Goal: Task Accomplishment & Management: Use online tool/utility

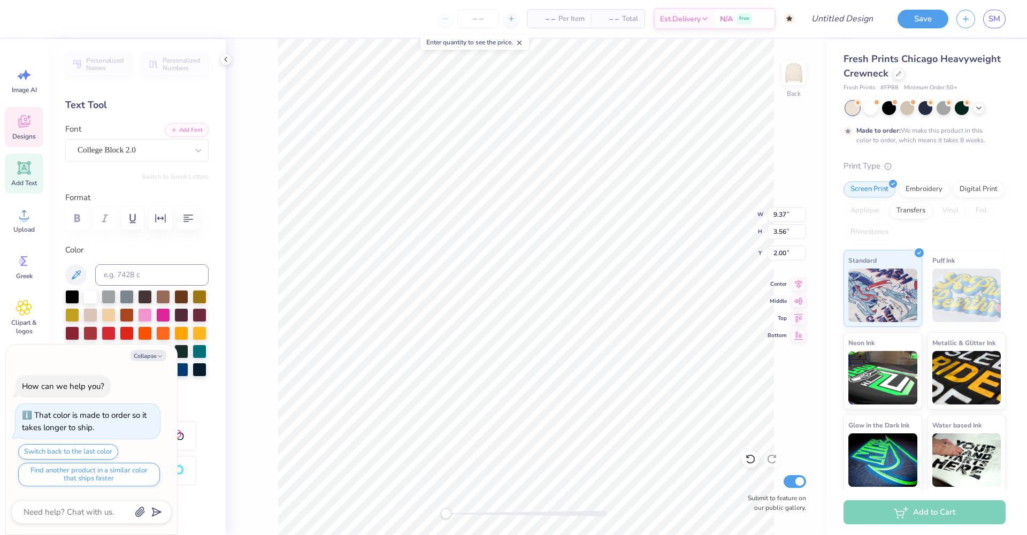
type textarea "x"
type textarea "B CHI"
type textarea "x"
type textarea "[PERSON_NAME]"
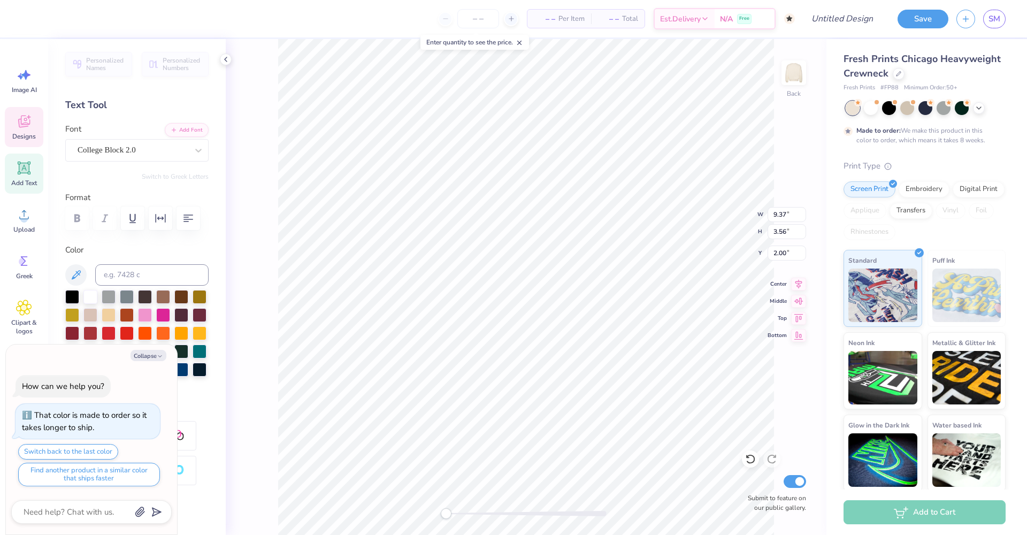
type textarea "x"
type textarea "Bla CHI"
type textarea "x"
type textarea "Blac CHI"
type textarea "x"
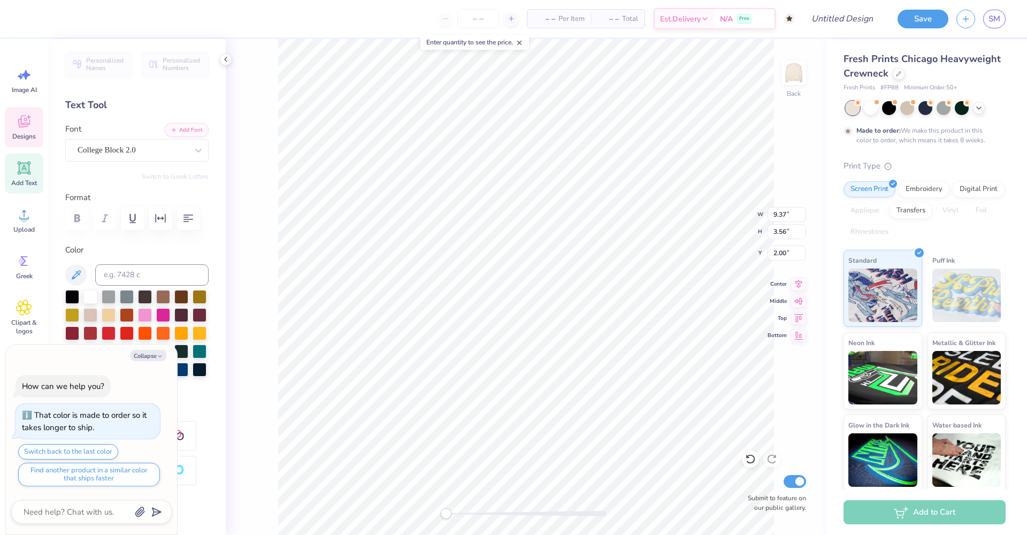
type textarea "Black CHI"
type textarea "x"
type textarea "Black CHI"
type textarea "x"
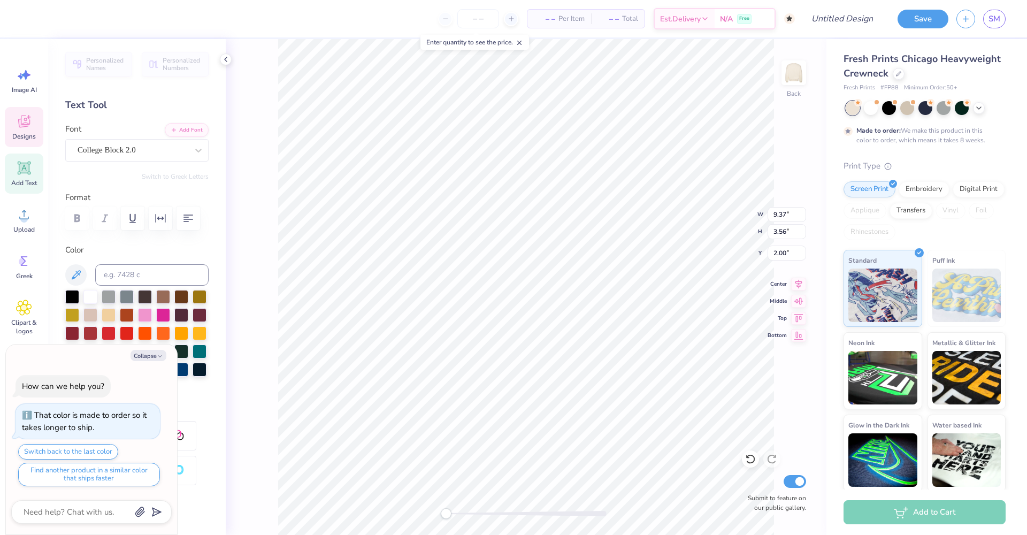
type textarea "Black F CHI"
type textarea "x"
type textarea "Black Fl CHI"
type textarea "x"
type textarea "Black Fli CHI"
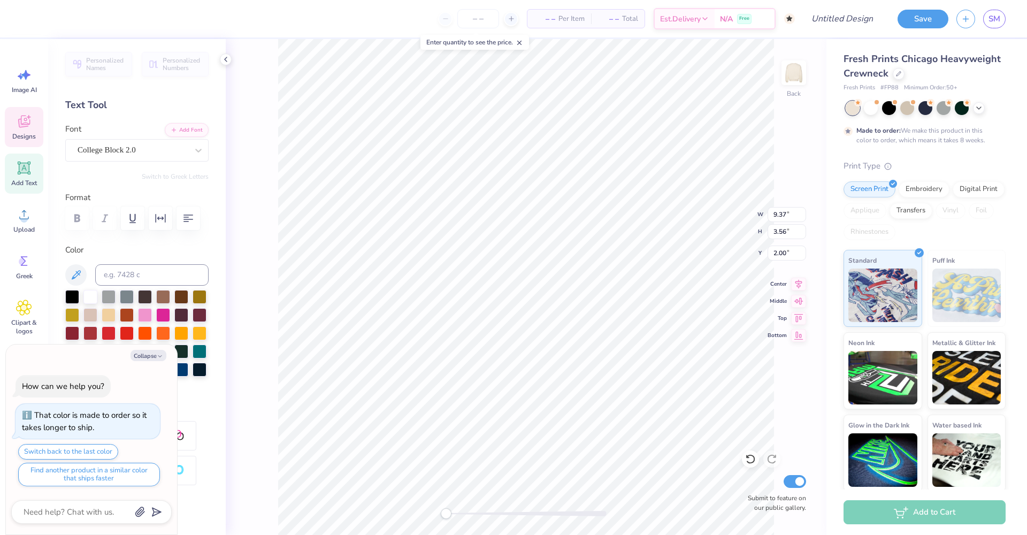
type textarea "x"
type textarea "Black Flig CHI"
type textarea "x"
type textarea "Black Fligh CHI"
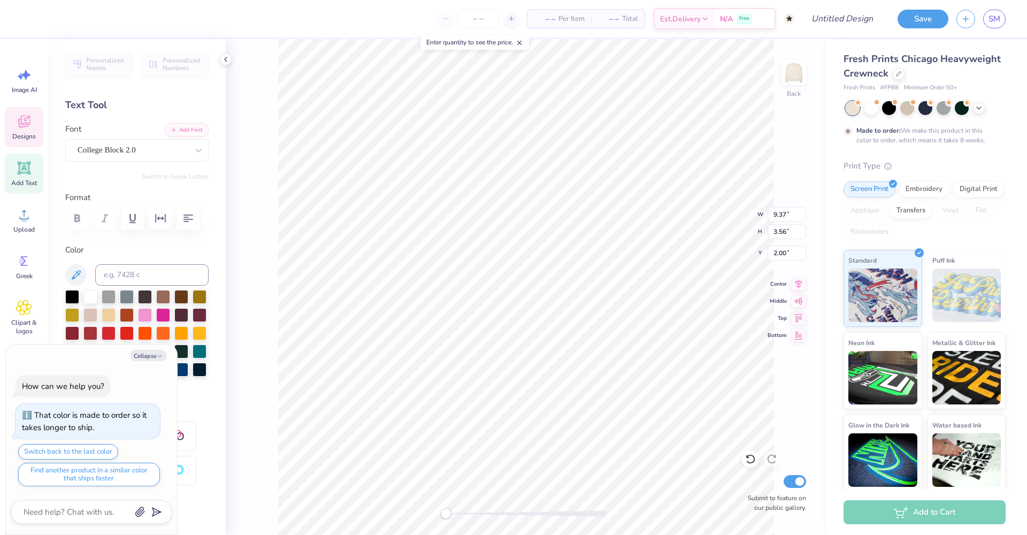
type textarea "x"
type textarea "Black Flight CHI"
type textarea "x"
type textarea "Black Fligh CHI"
type textarea "x"
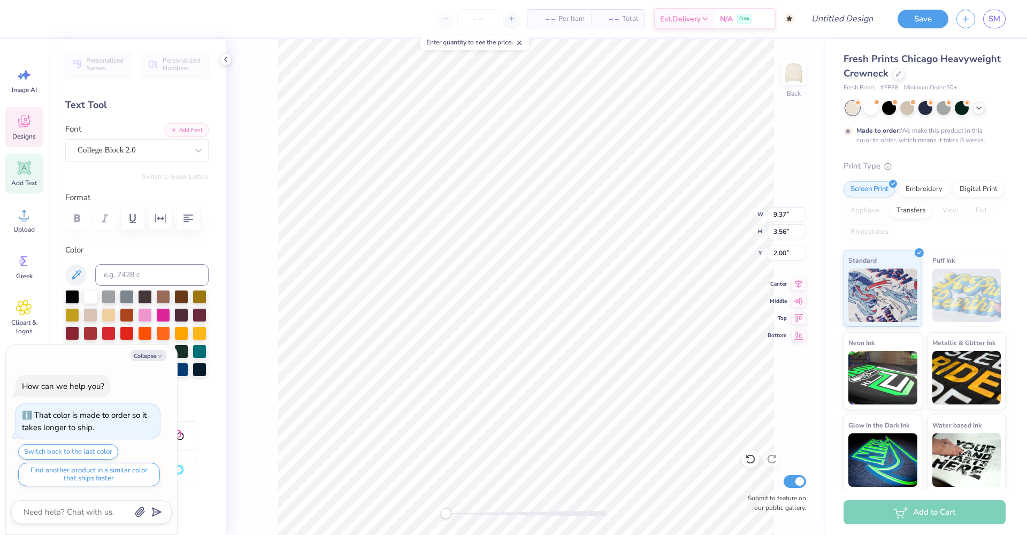
type textarea "Black Flig CHI"
type textarea "x"
type textarea "Black Fli CHI"
type textarea "x"
type textarea "Black Fl CHI"
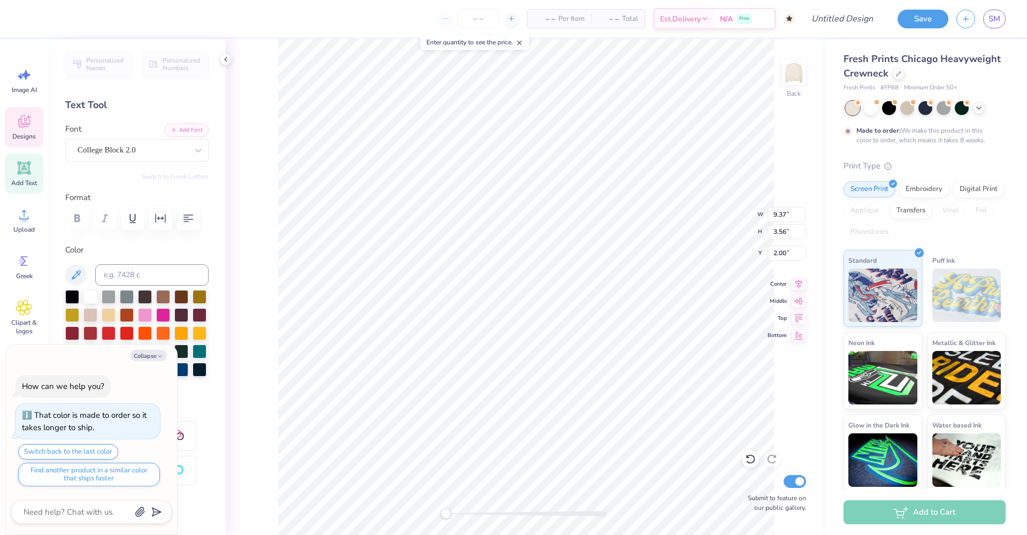
type textarea "x"
type textarea "Black F CHI"
type textarea "x"
type textarea "Black CHI"
type textarea "x"
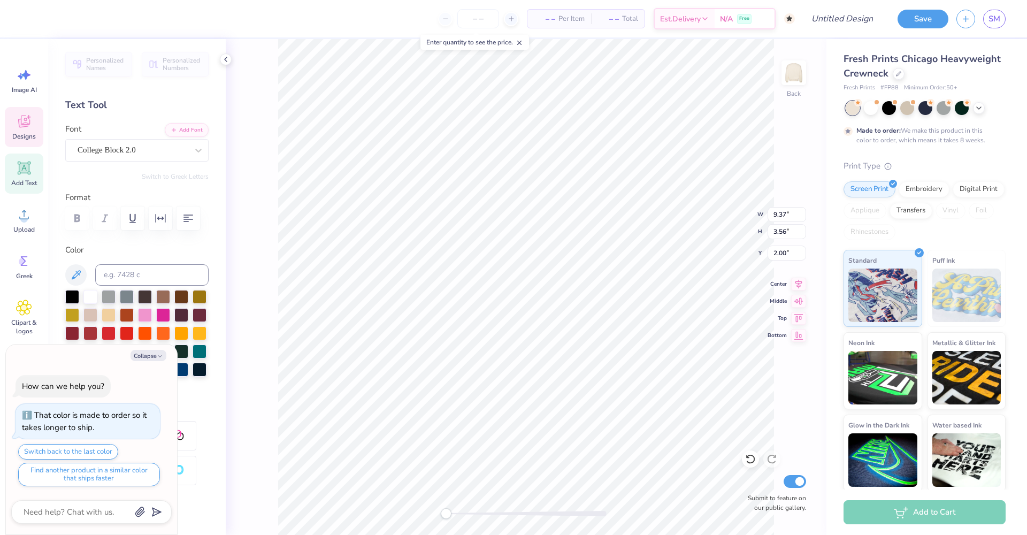
type textarea "Black CHI"
type textarea "x"
type textarea "Blac CHI"
type textarea "x"
type textarea "Bla CHI"
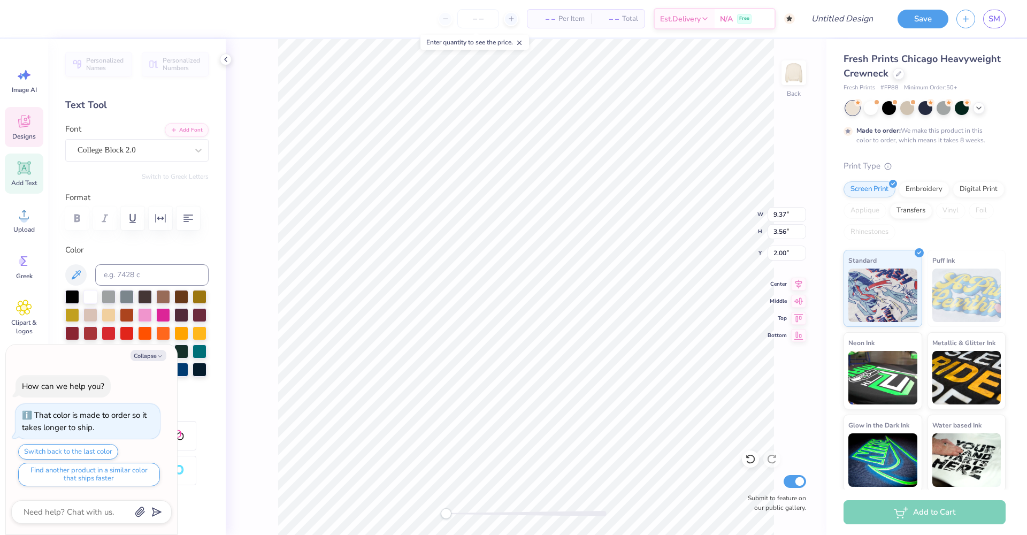
type textarea "x"
type textarea "[PERSON_NAME]"
type textarea "x"
type textarea "B CHI"
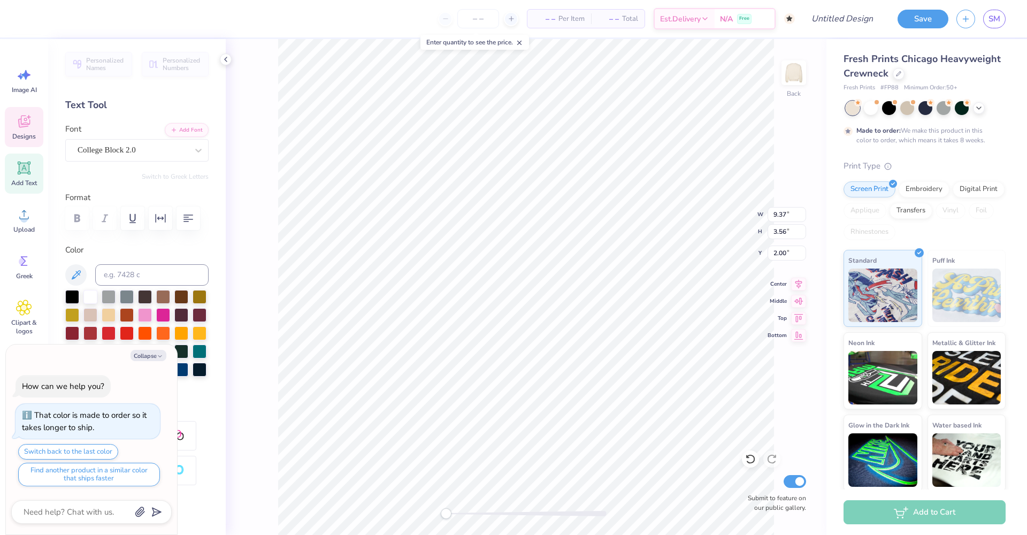
type textarea "x"
type textarea "CHI"
type textarea "x"
type textarea "b CHI"
type textarea "x"
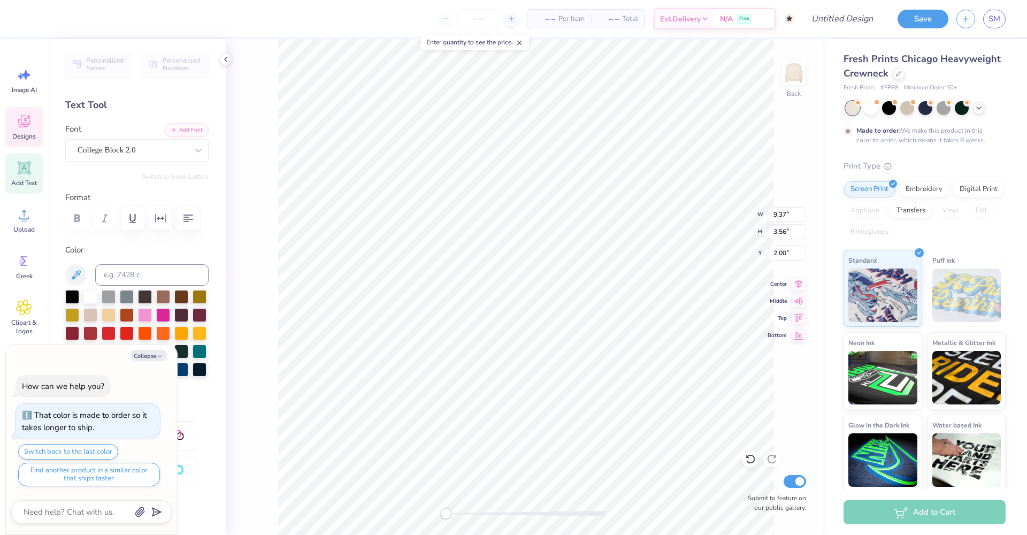
type textarea "bf CHI"
type textarea "x"
type textarea "bfu CHI"
type textarea "x"
type textarea "bfus CHI"
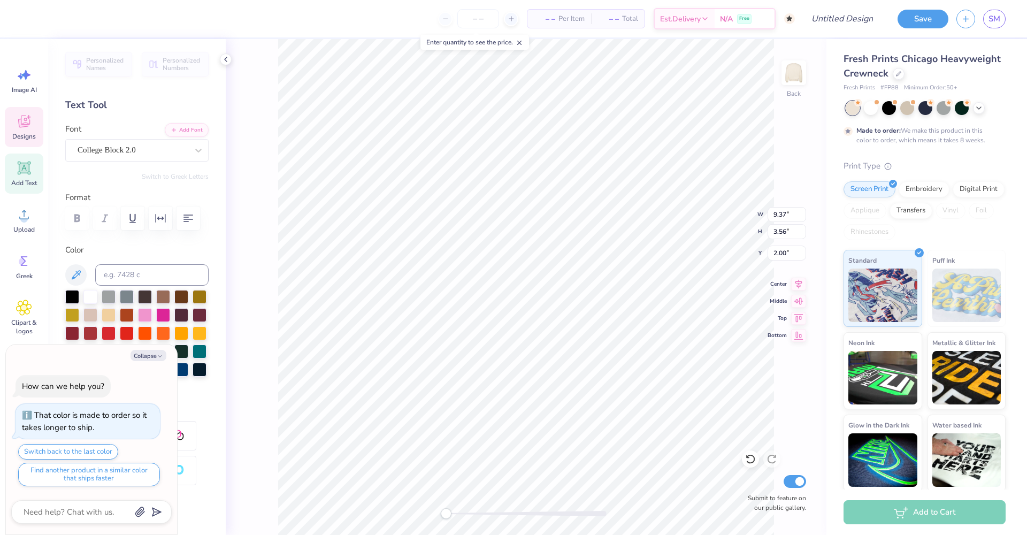
type textarea "x"
type textarea "bfusa CHI"
type textarea "x"
type textarea "bfusa CH"
type textarea "x"
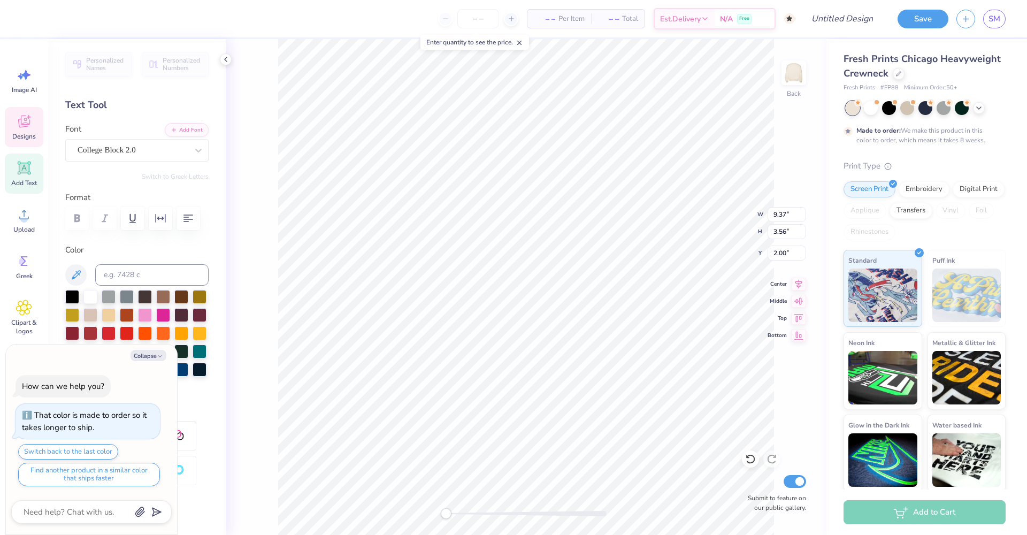
type textarea "bfusa C"
type textarea "x"
type textarea "bfusa"
type textarea "x"
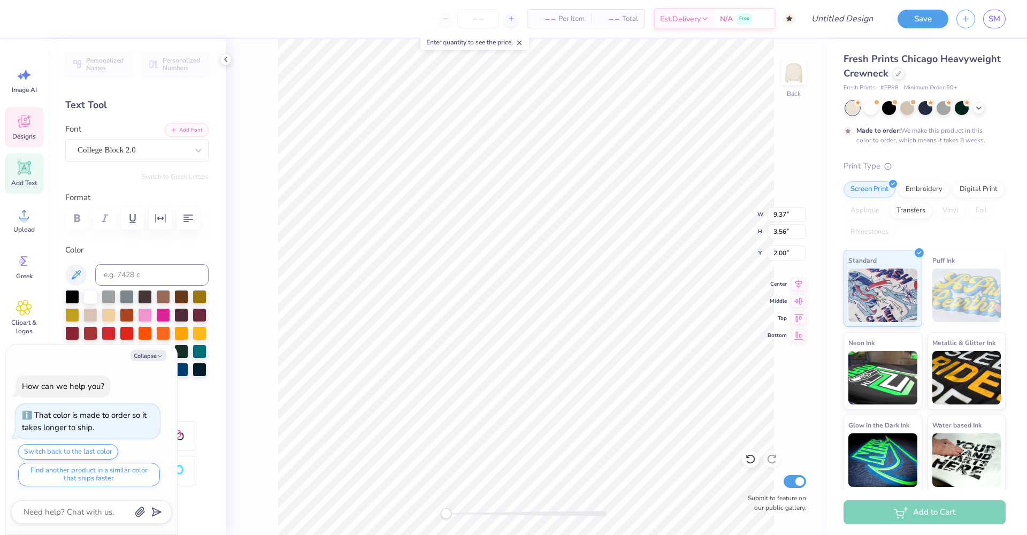
type textarea "bfusa U"
type textarea "x"
type textarea "bfusa"
click at [223, 59] on icon at bounding box center [225, 59] width 9 height 9
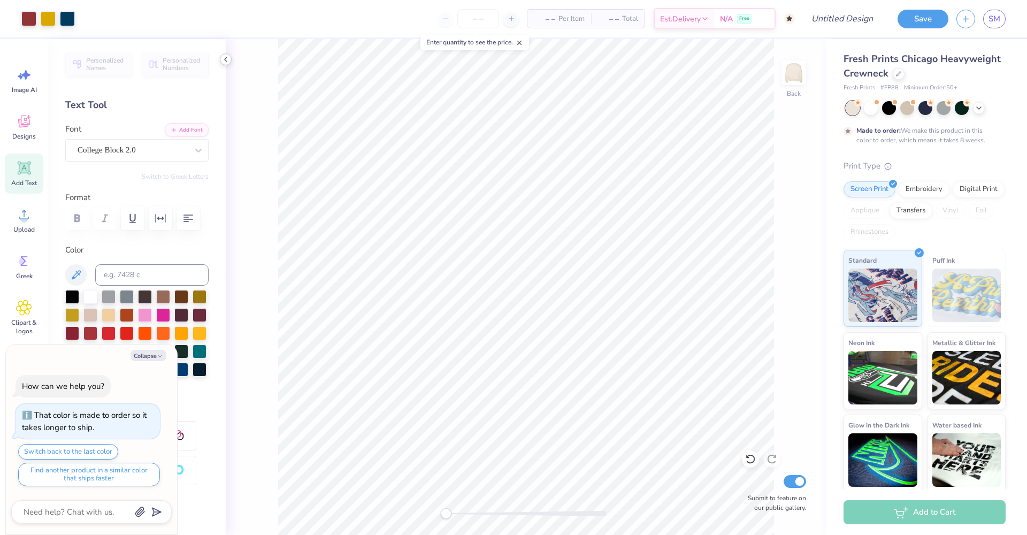
type textarea "x"
